Goal: Task Accomplishment & Management: Use online tool/utility

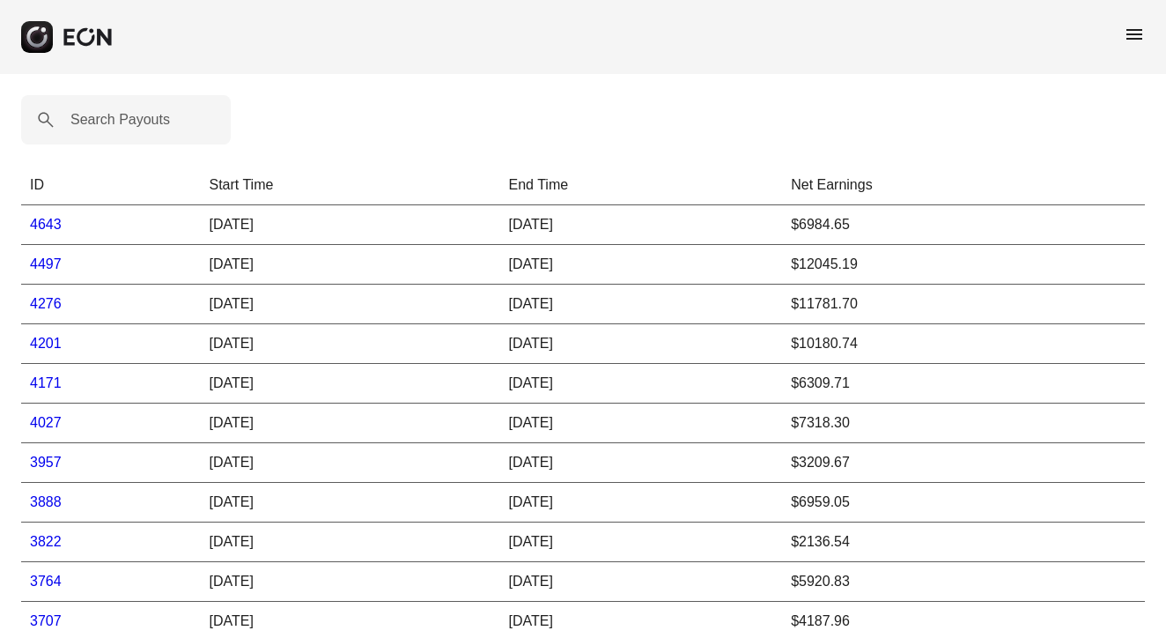
click at [1132, 26] on span "menu" at bounding box center [1134, 34] width 21 height 21
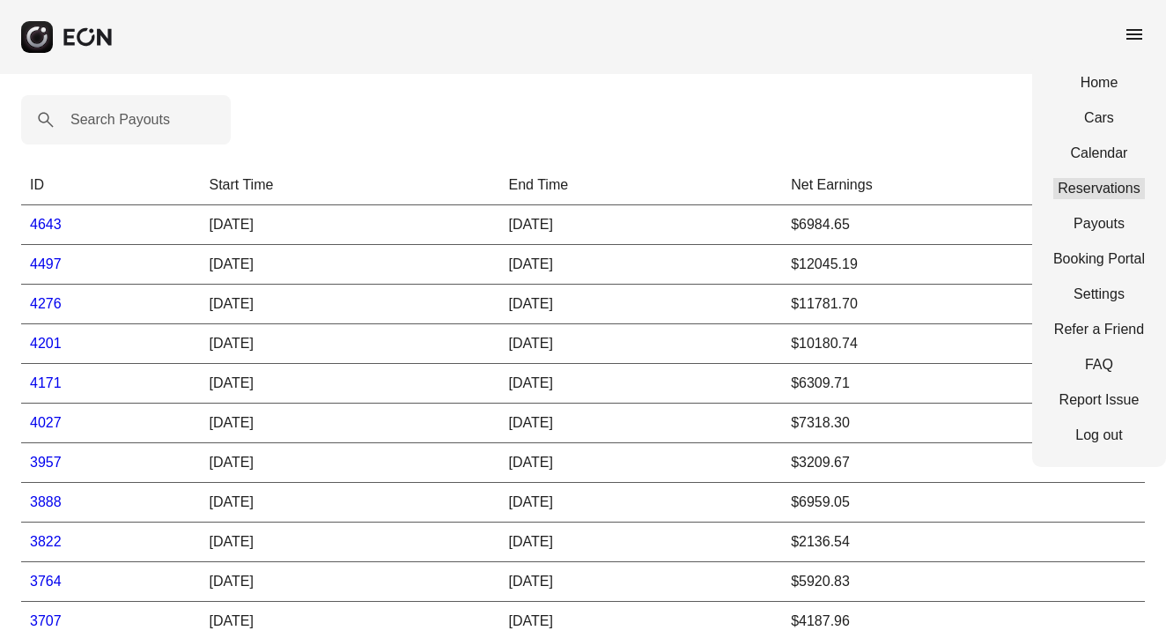
click at [1101, 191] on link "Reservations" at bounding box center [1099, 188] width 92 height 21
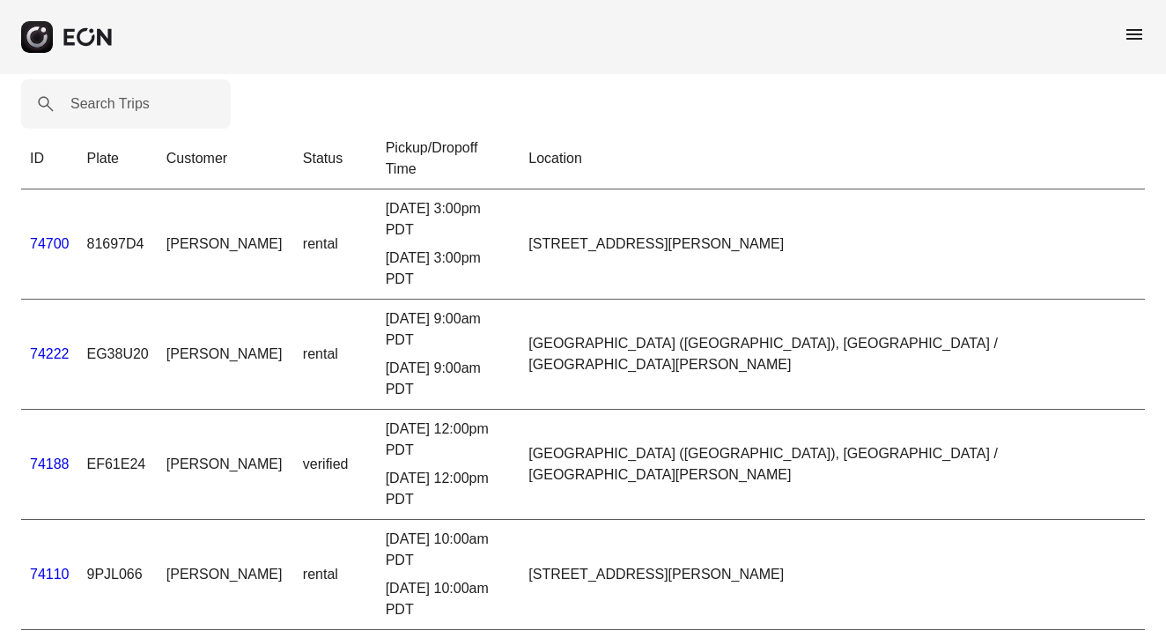
scroll to position [21, 0]
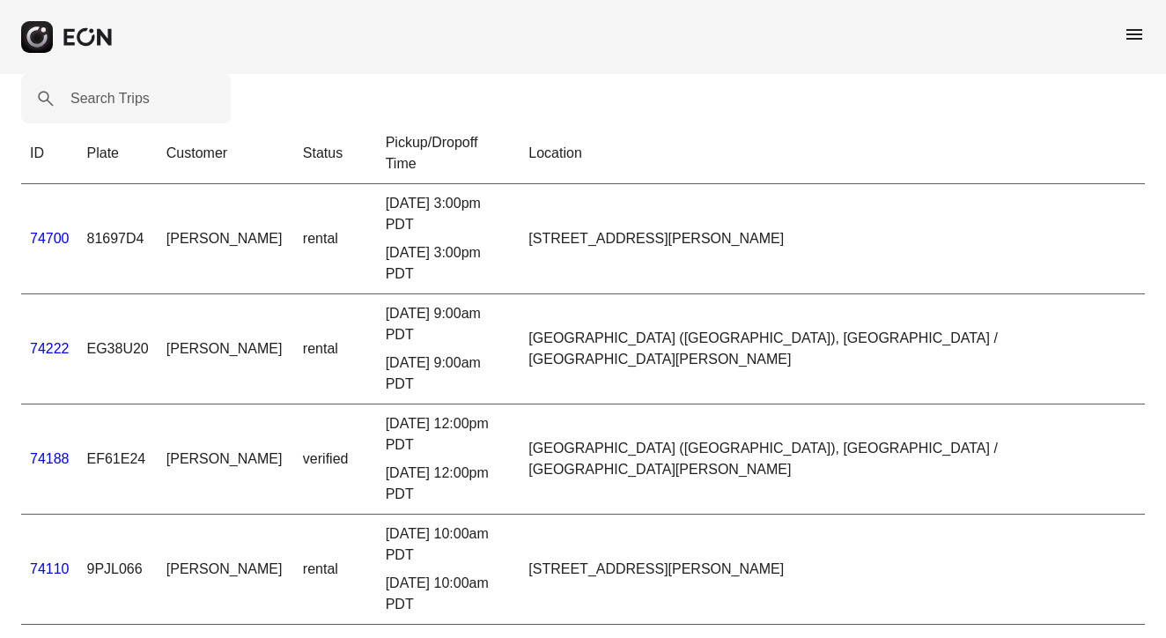
click at [55, 231] on link "74700" at bounding box center [50, 238] width 40 height 15
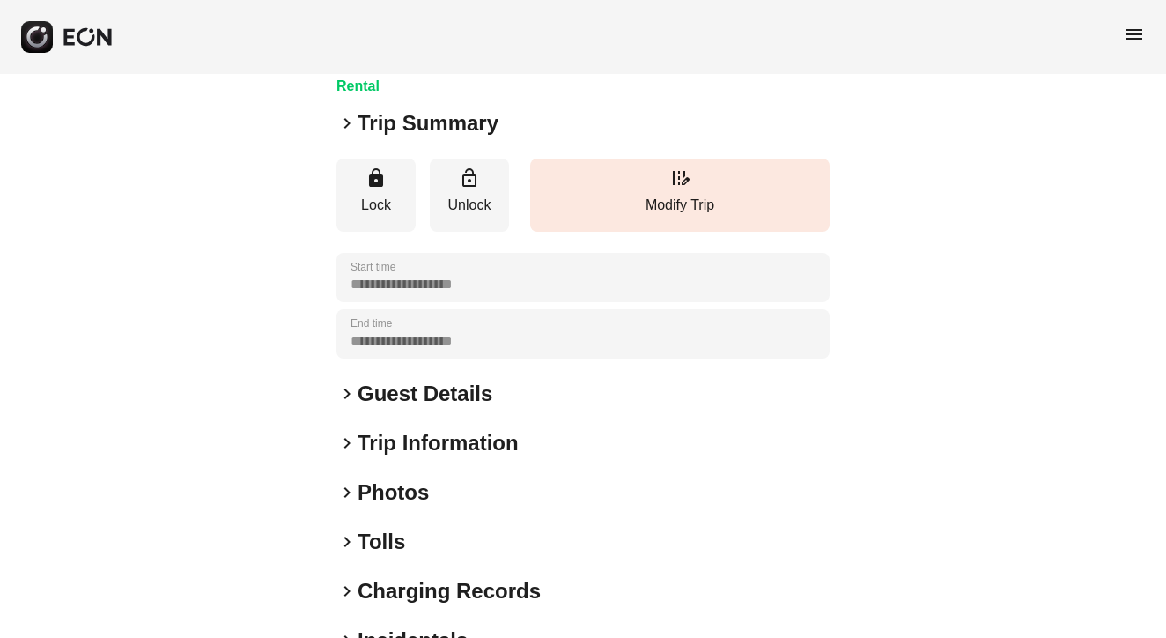
scroll to position [229, 0]
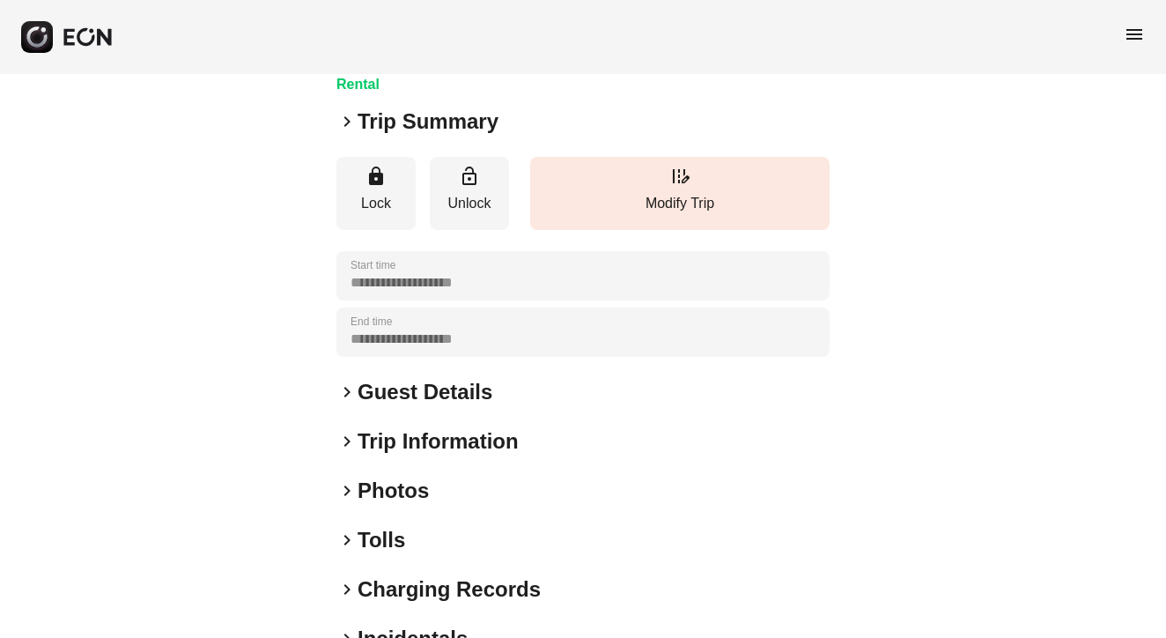
click at [358, 483] on h2 "Photos" at bounding box center [393, 490] width 71 height 28
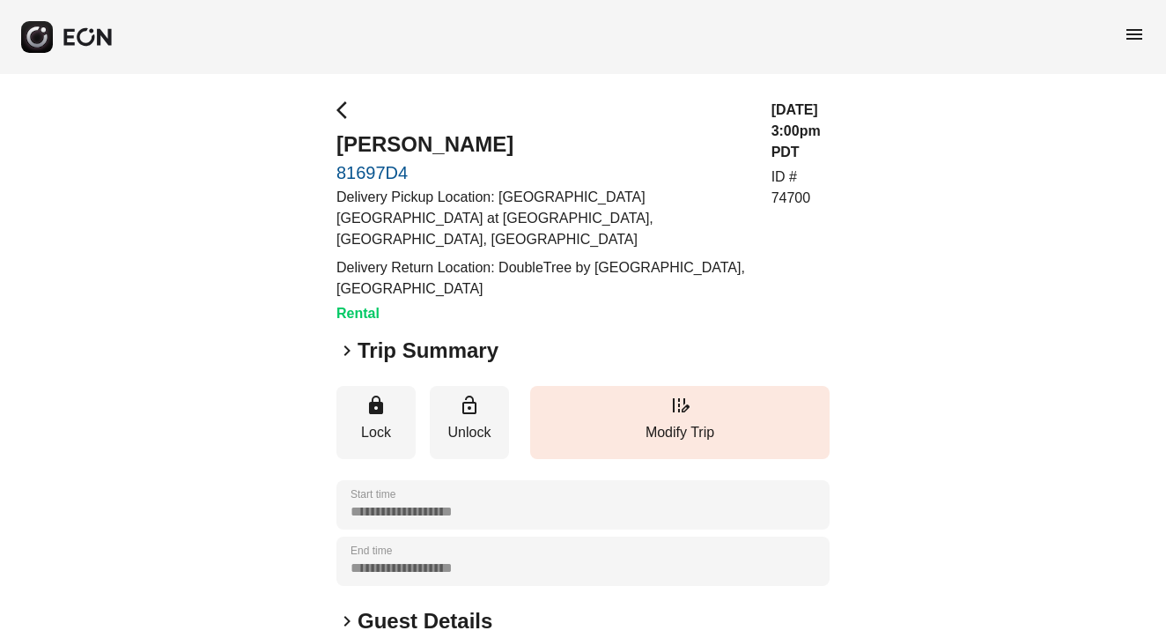
scroll to position [0, 0]
click at [1138, 30] on span "menu" at bounding box center [1134, 34] width 21 height 21
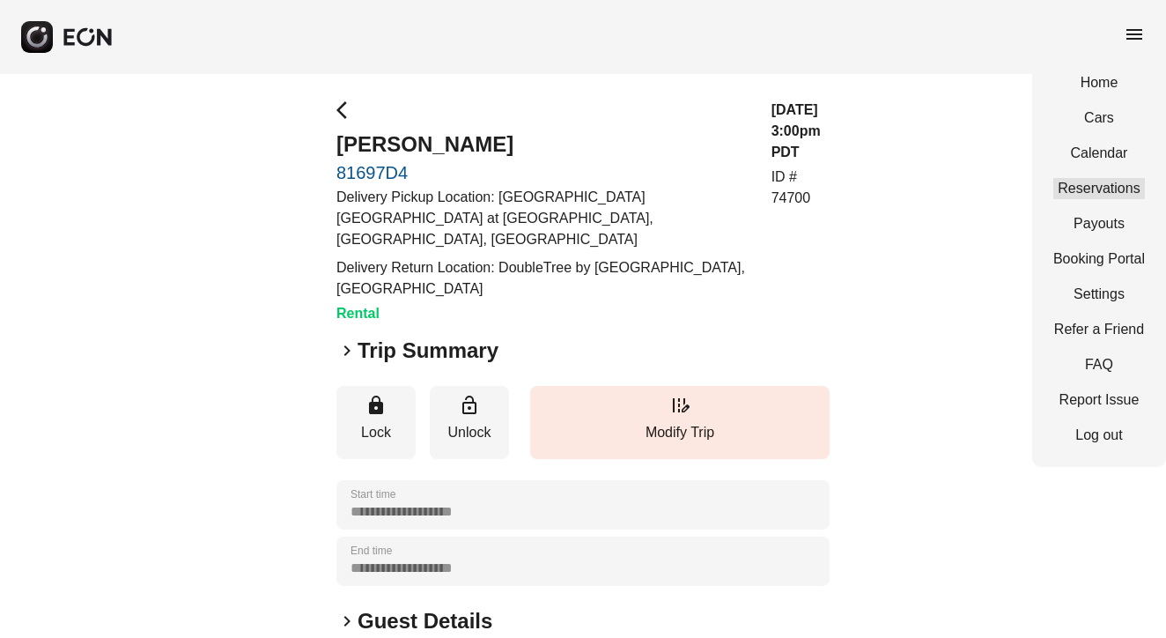
click at [1103, 178] on link "Reservations" at bounding box center [1099, 188] width 92 height 21
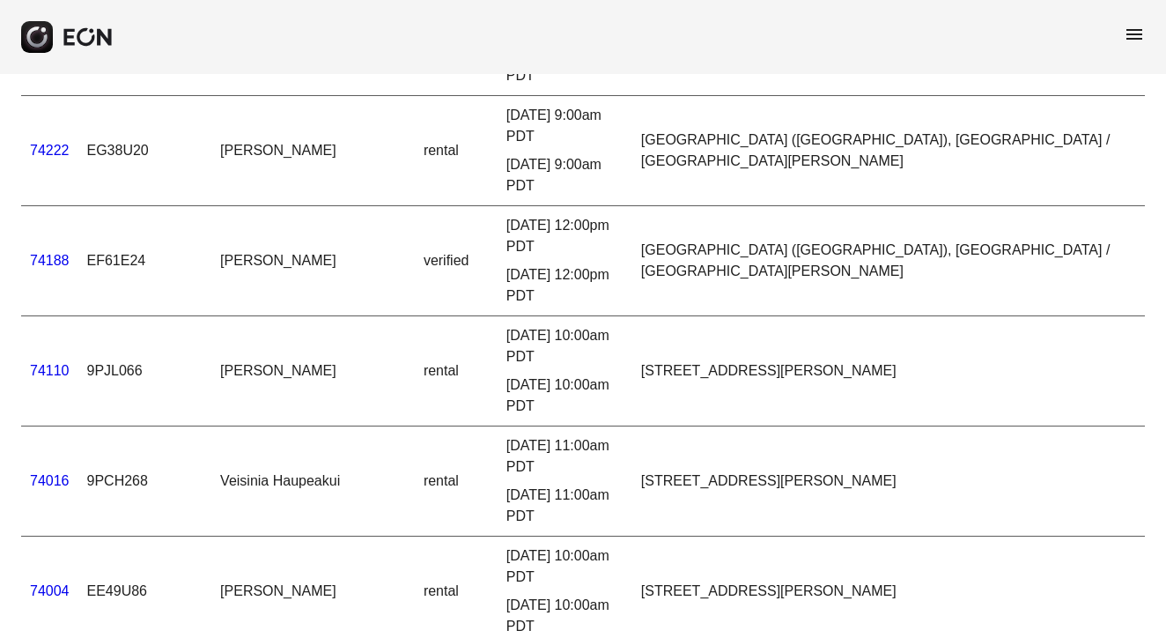
scroll to position [224, 0]
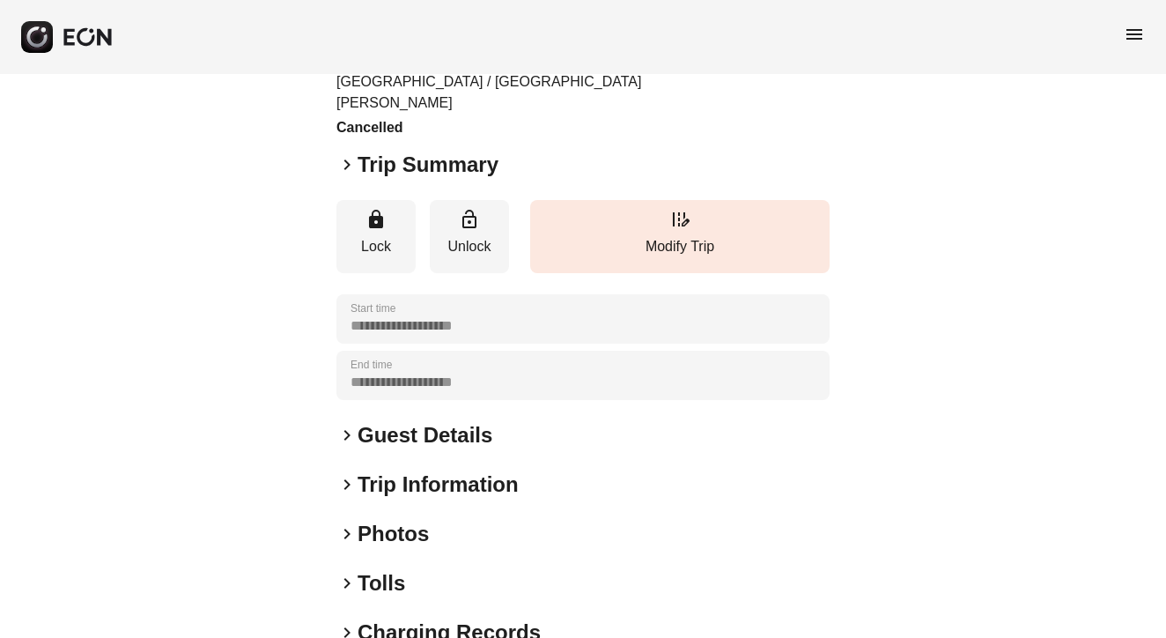
scroll to position [230, 0]
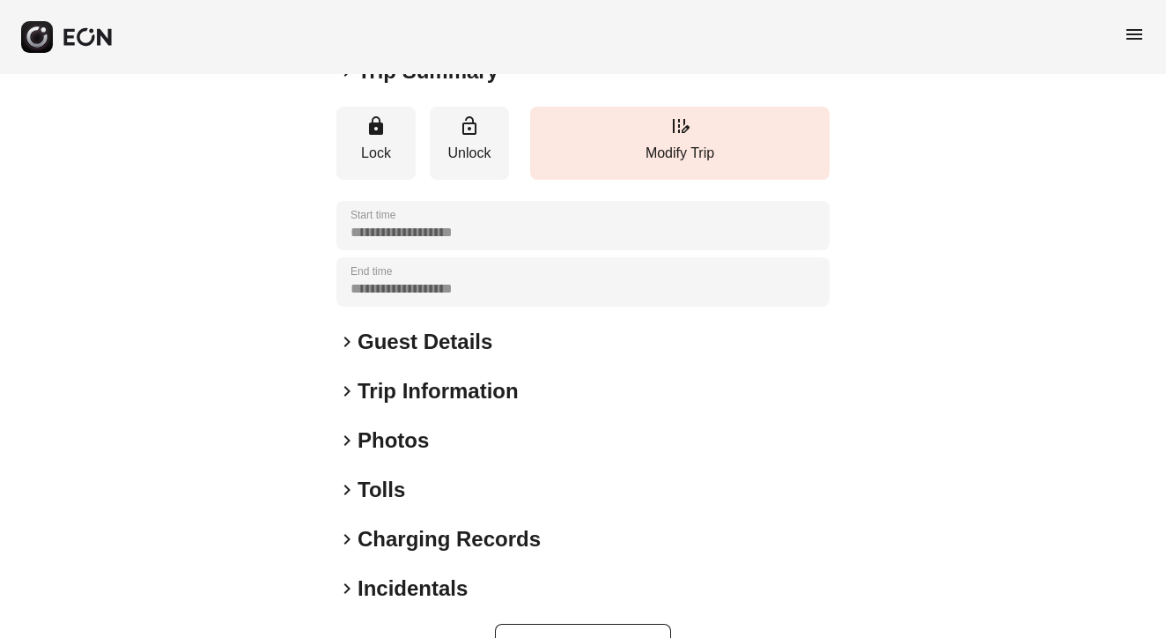
click at [352, 331] on span "keyboard_arrow_right" at bounding box center [346, 341] width 21 height 21
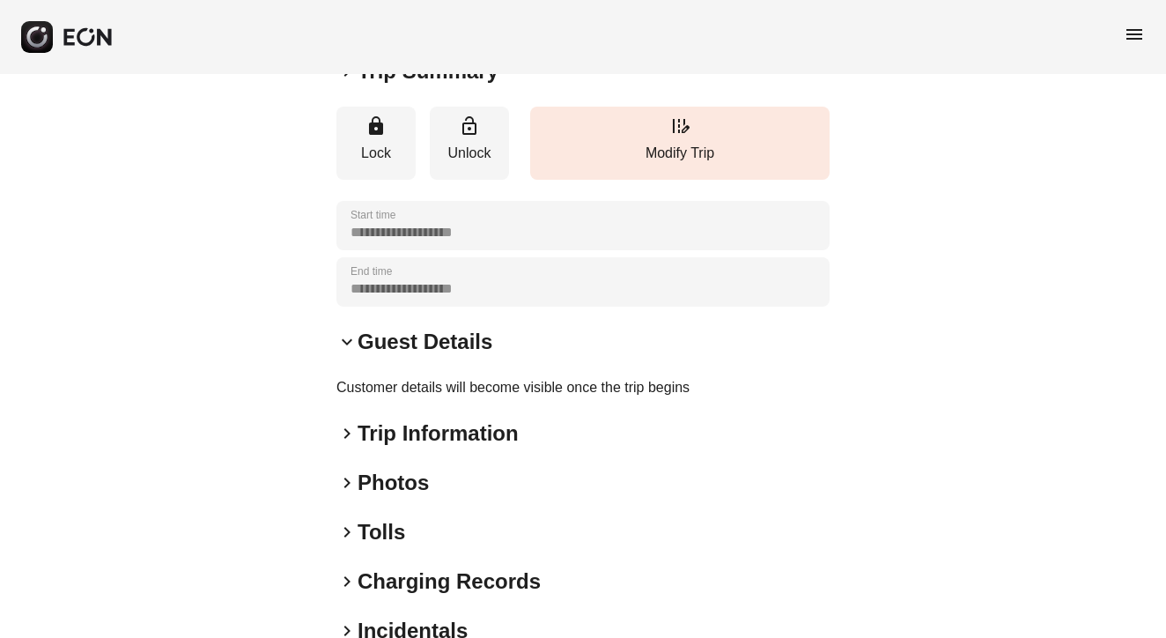
click at [348, 423] on span "keyboard_arrow_right" at bounding box center [346, 433] width 21 height 21
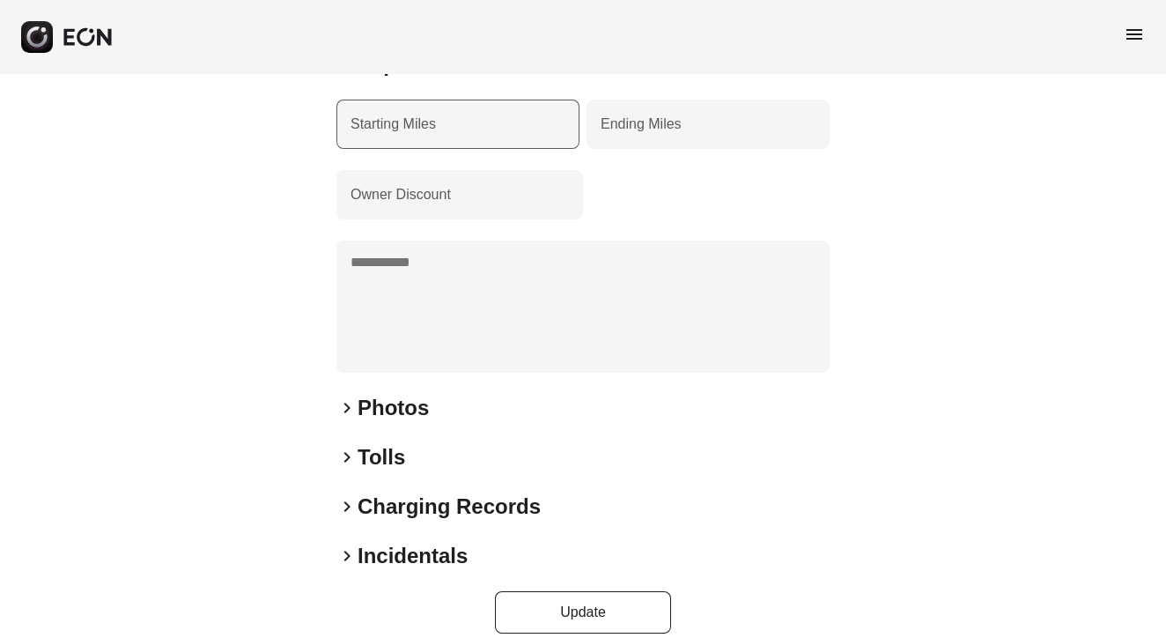
scroll to position [597, 0]
click at [346, 498] on span "keyboard_arrow_right" at bounding box center [346, 508] width 21 height 21
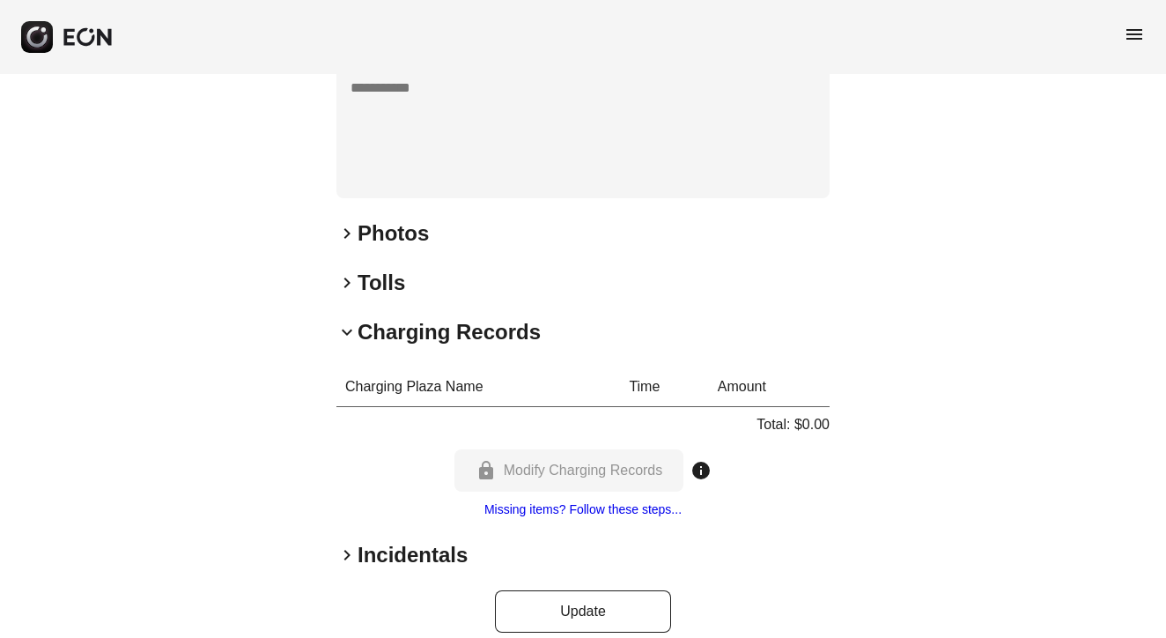
scroll to position [771, 0]
click at [347, 546] on span "keyboard_arrow_right" at bounding box center [346, 556] width 21 height 21
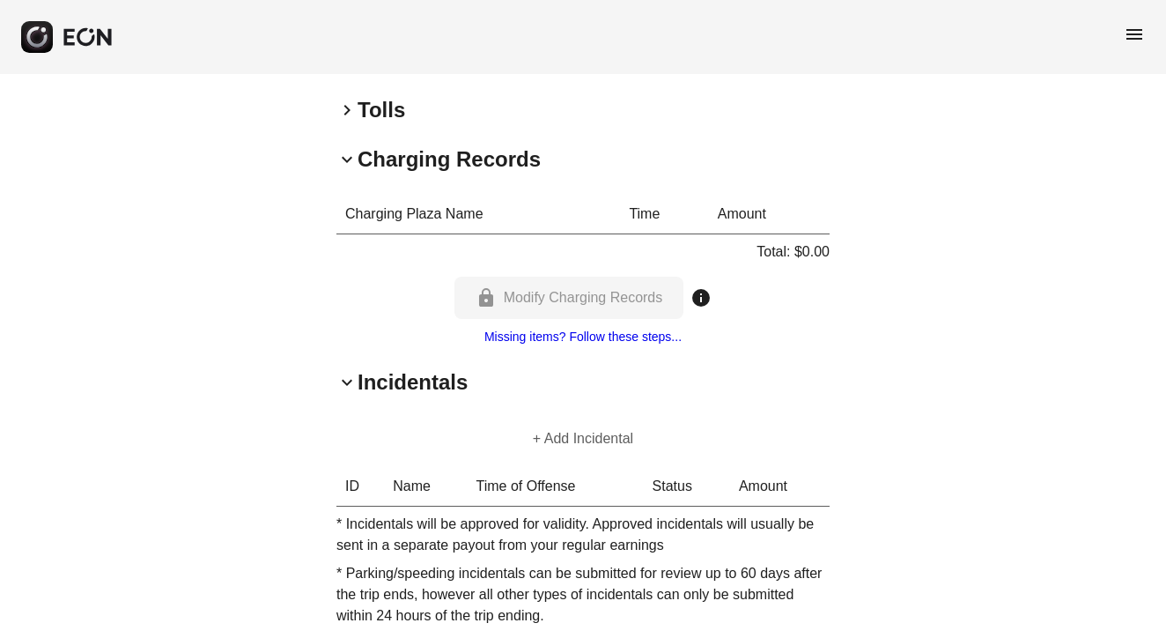
scroll to position [992, 0]
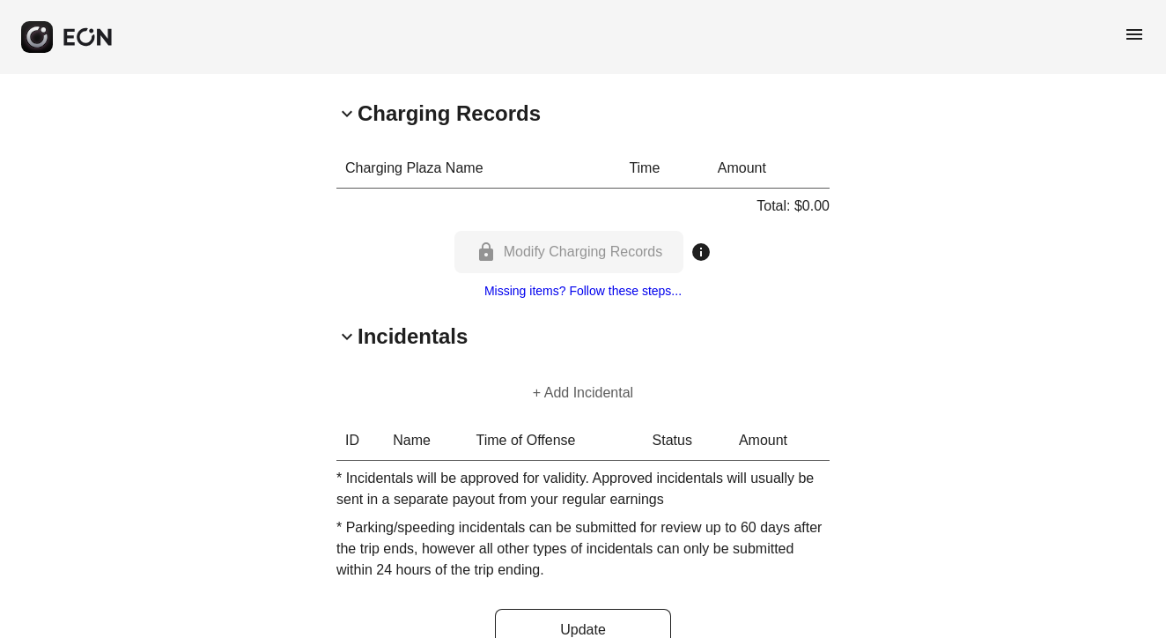
click at [535, 372] on button "+ Add Incidental" at bounding box center [583, 393] width 143 height 42
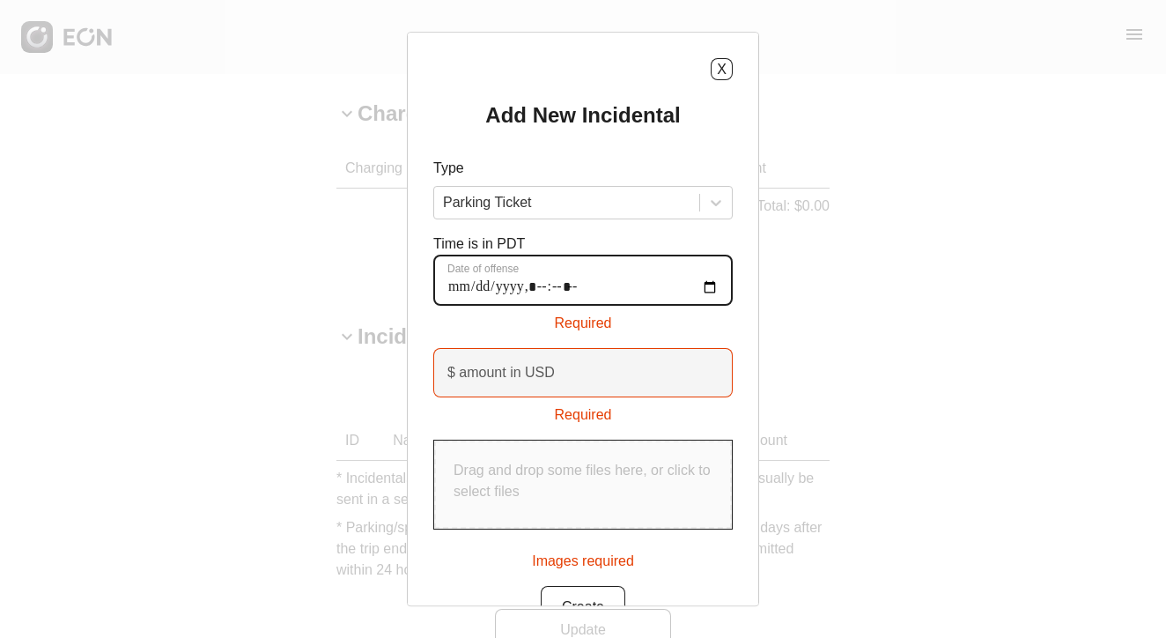
click at [475, 278] on offense "Date of offense" at bounding box center [582, 279] width 299 height 51
type offense "**********"
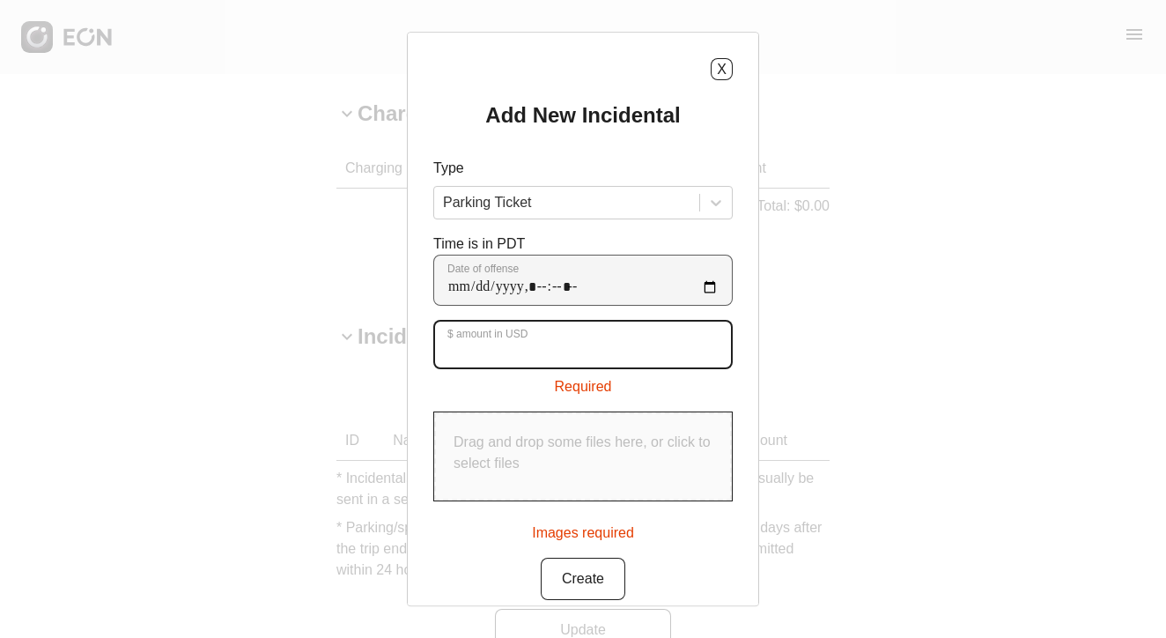
click at [594, 333] on USD "$ amount in USD" at bounding box center [582, 344] width 299 height 49
type USD "*"
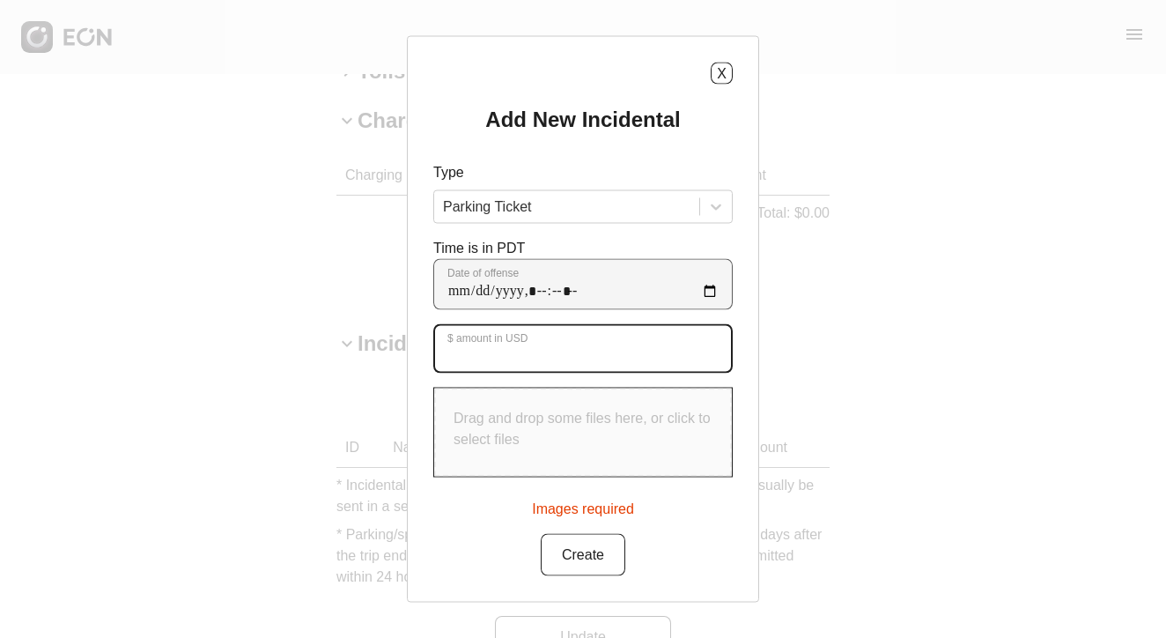
scroll to position [982, 0]
type USD "***"
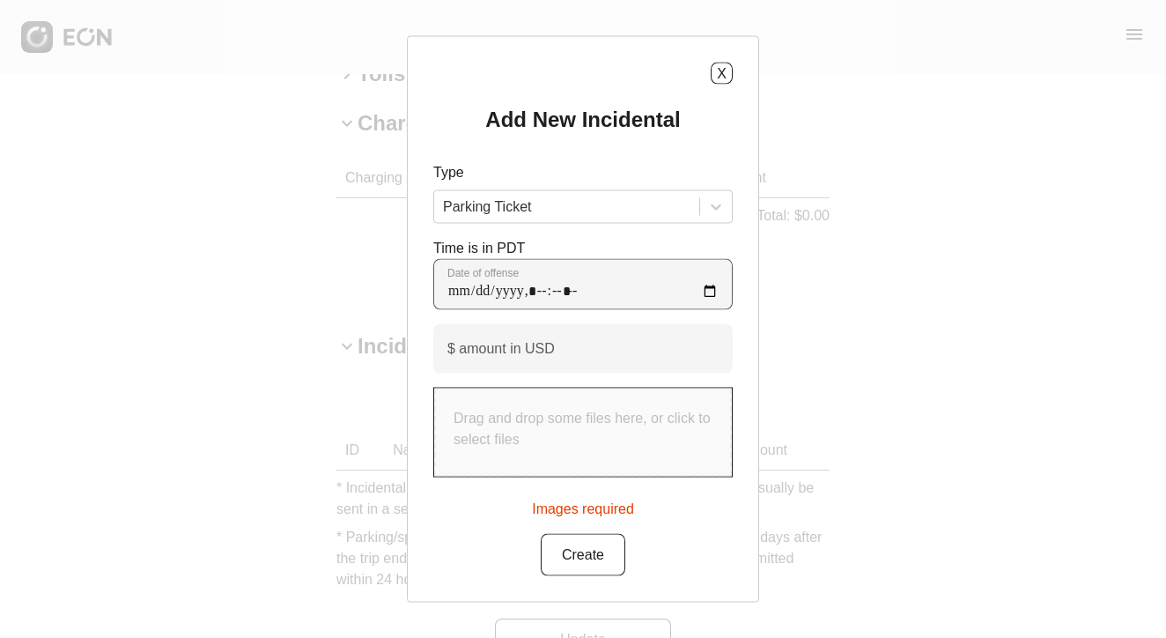
click at [557, 423] on p "Drag and drop some files here, or click to select files" at bounding box center [583, 429] width 259 height 42
click at [596, 563] on button "Create" at bounding box center [583, 555] width 85 height 42
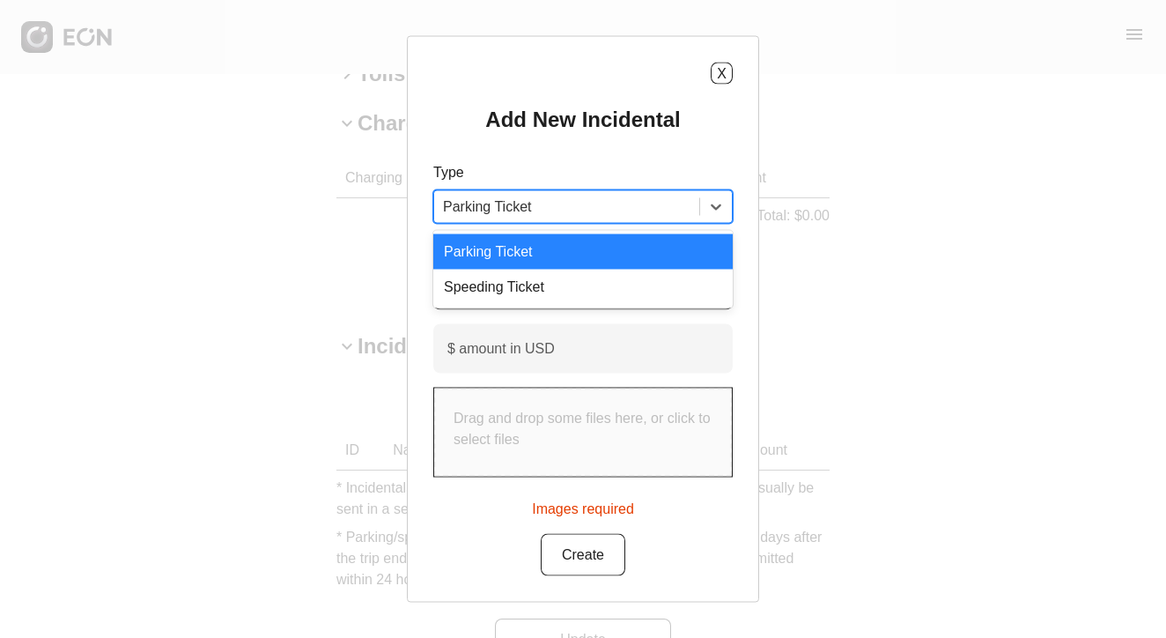
click at [537, 207] on div at bounding box center [566, 207] width 247 height 25
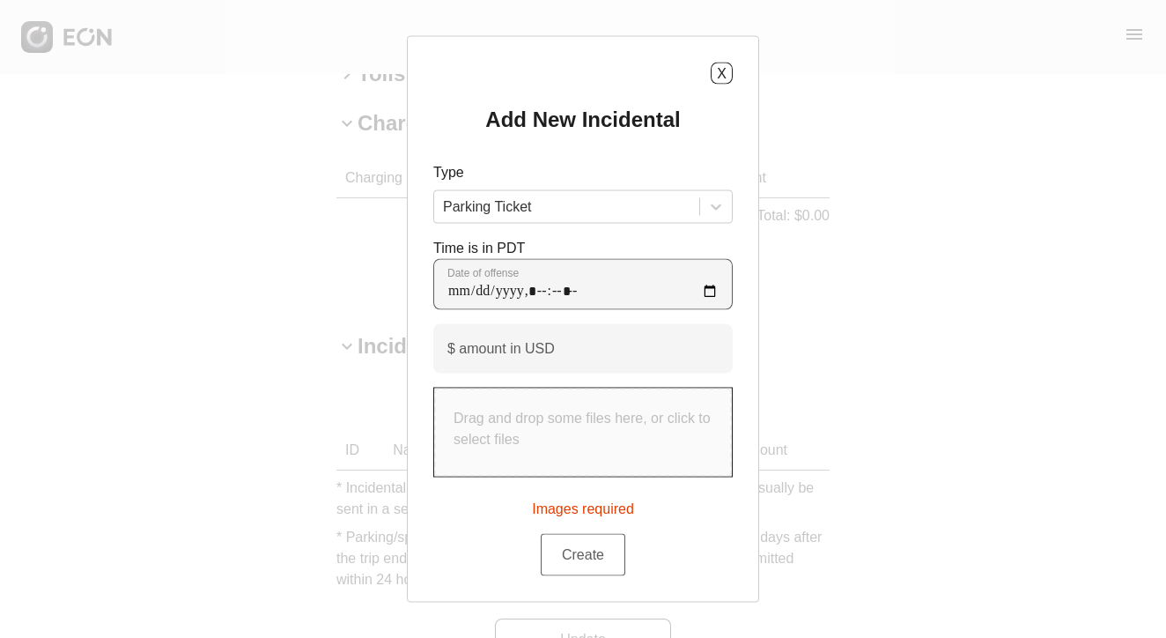
click at [584, 552] on button "Create" at bounding box center [583, 555] width 85 height 42
click at [584, 550] on button "Create" at bounding box center [583, 555] width 85 height 42
click at [514, 397] on div "Drag and drop some files here, or click to select files" at bounding box center [583, 432] width 298 height 88
click at [713, 68] on button "X" at bounding box center [722, 74] width 22 height 22
